Goal: Information Seeking & Learning: Learn about a topic

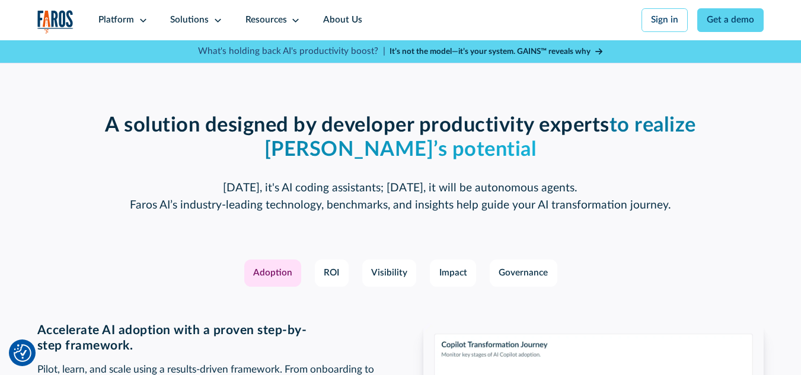
scroll to position [1620, 0]
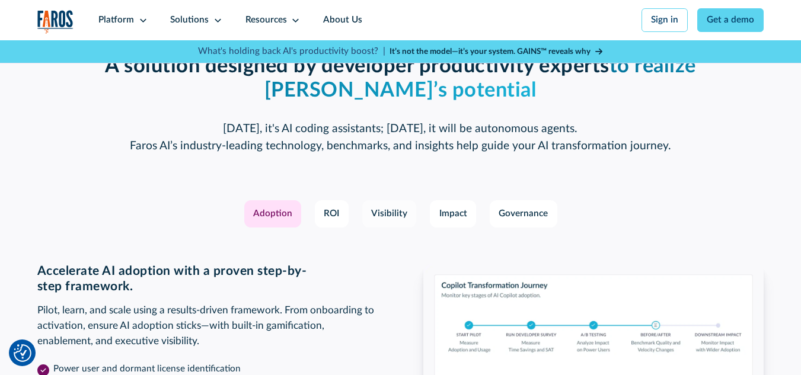
click at [389, 221] on div "Visibility" at bounding box center [389, 214] width 36 height 14
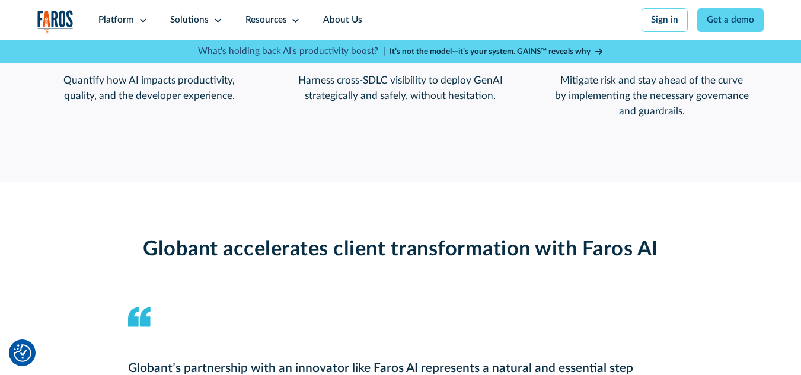
scroll to position [1027, 0]
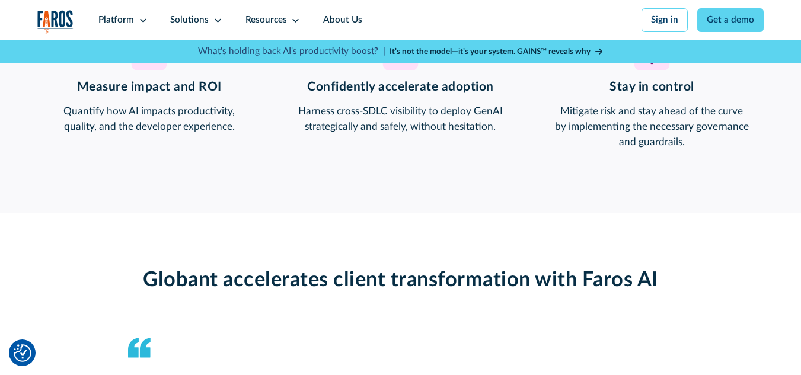
click at [474, 49] on strong "It’s not the model—it’s your system. GAINS™ reveals why" at bounding box center [489, 51] width 201 height 8
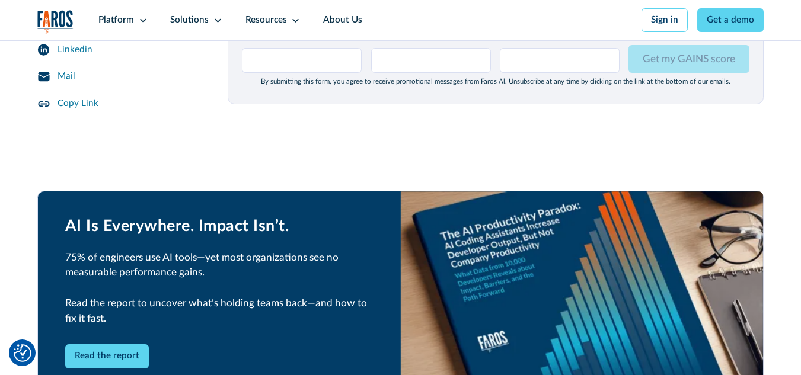
scroll to position [1699, 0]
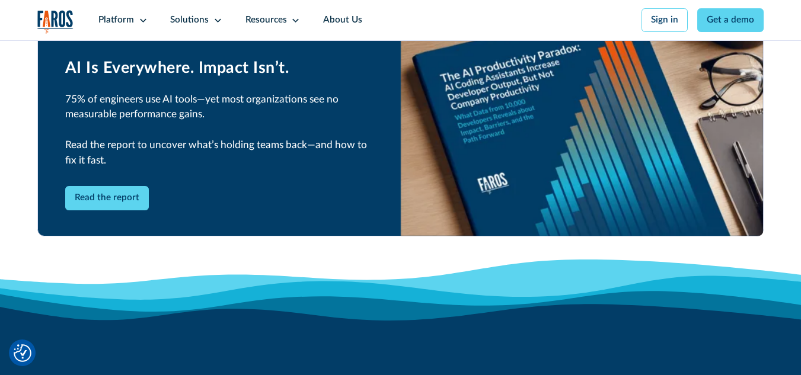
click at [152, 210] on div "Read the report" at bounding box center [219, 198] width 308 height 24
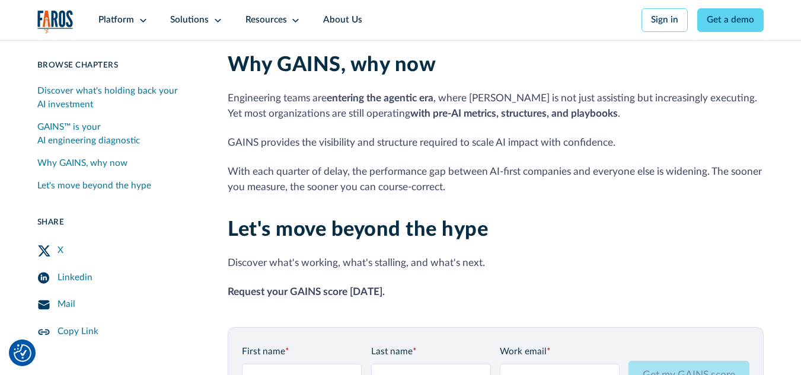
scroll to position [1106, 0]
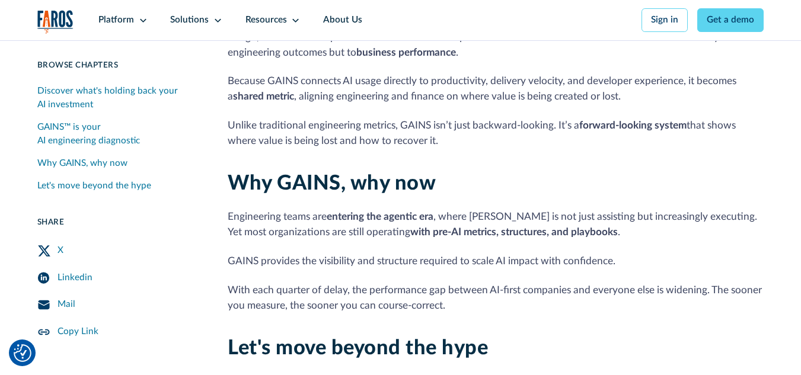
click at [73, 277] on div "Linkedin" at bounding box center [74, 278] width 35 height 14
